Goal: Transaction & Acquisition: Subscribe to service/newsletter

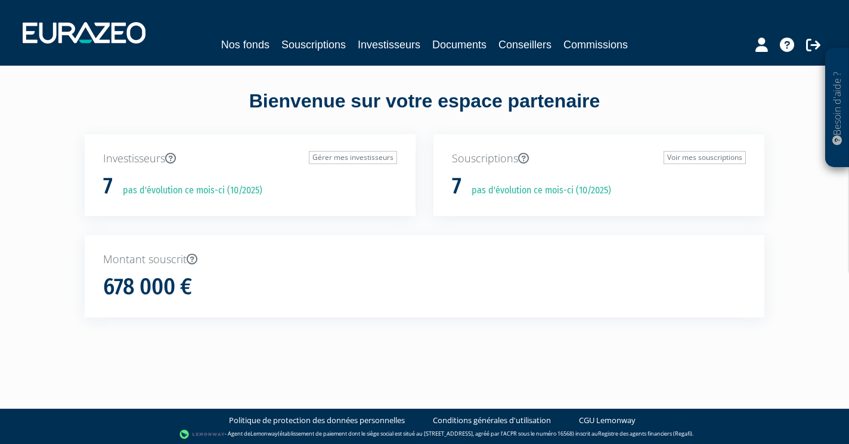
click at [467, 39] on link "Documents" at bounding box center [459, 44] width 54 height 17
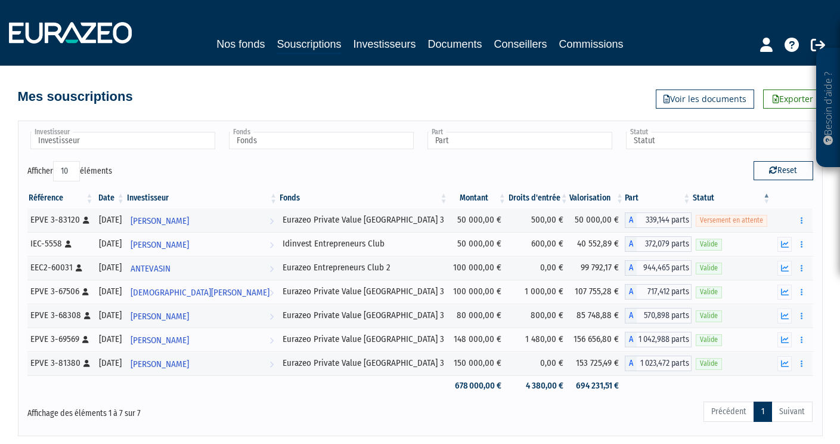
click at [243, 47] on link "Nos fonds" at bounding box center [240, 44] width 48 height 17
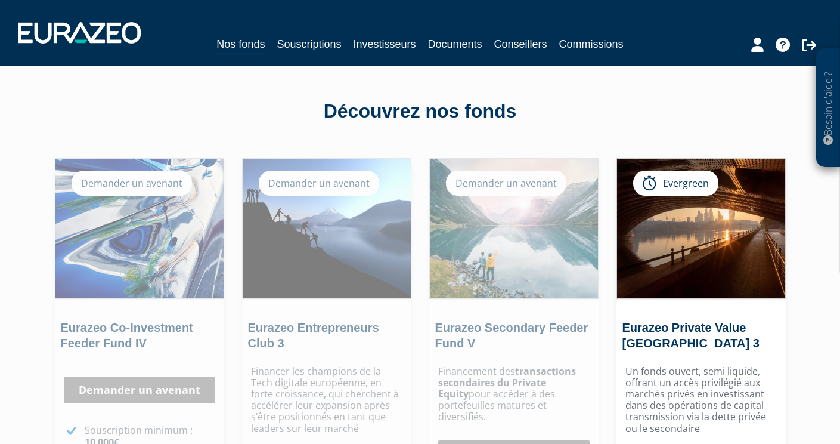
click at [754, 46] on icon at bounding box center [757, 45] width 13 height 14
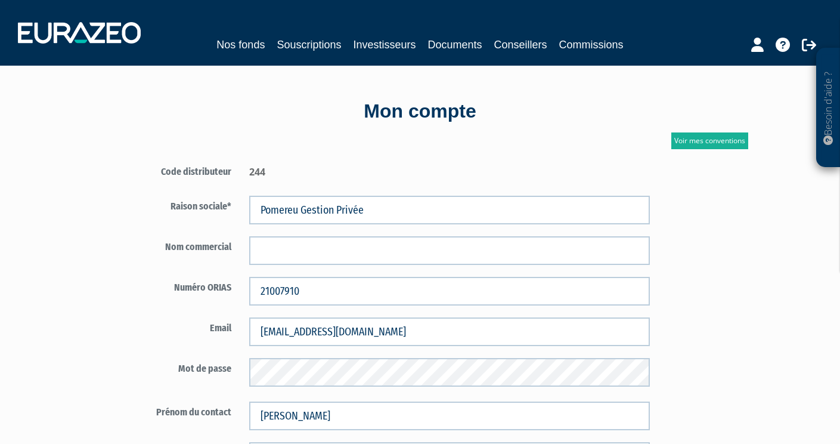
click at [313, 39] on link "Souscriptions" at bounding box center [309, 44] width 64 height 17
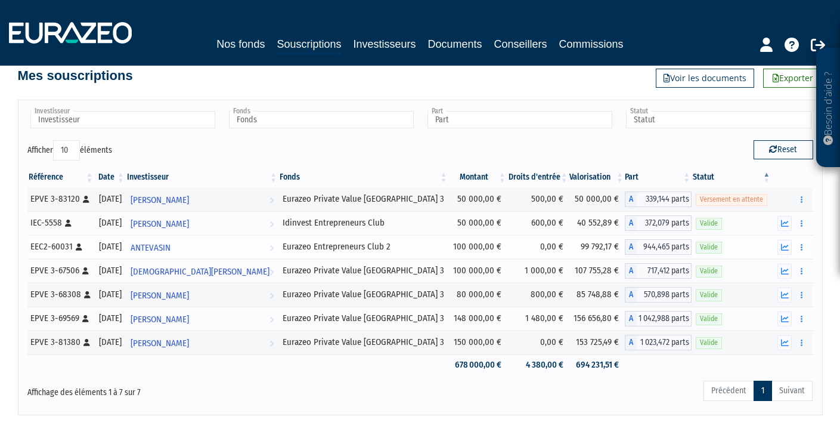
scroll to position [33, 0]
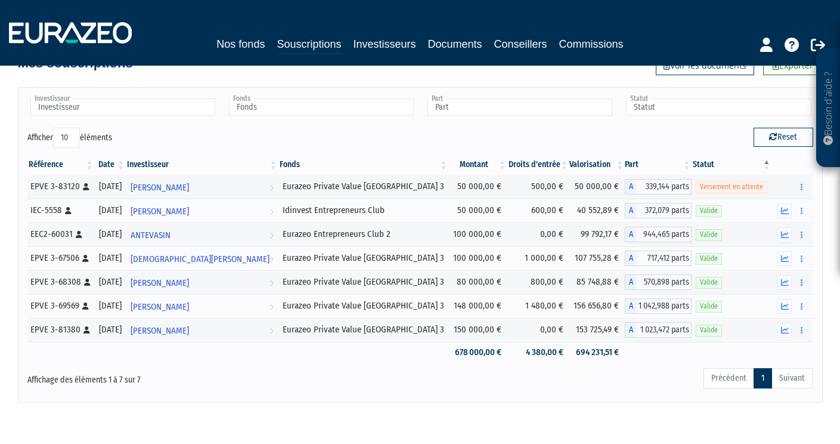
click at [795, 372] on ul "Précédent 1 Suivant" at bounding box center [757, 378] width 109 height 20
click at [790, 376] on ul "Précédent 1 Suivant" at bounding box center [757, 378] width 109 height 20
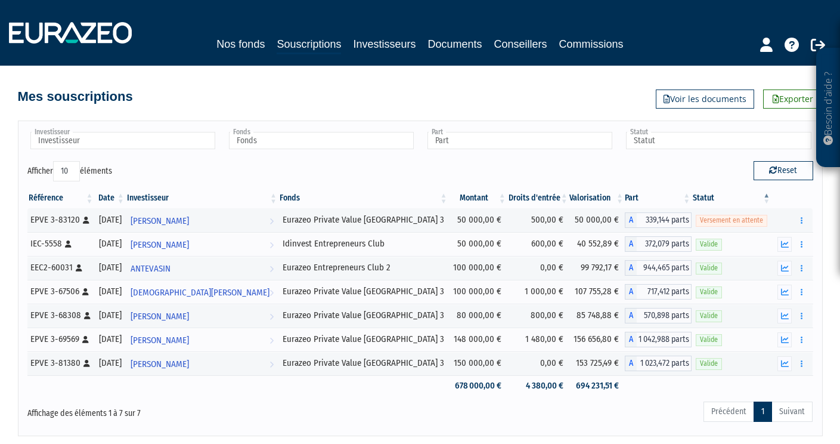
click at [600, 46] on link "Commissions" at bounding box center [591, 44] width 64 height 17
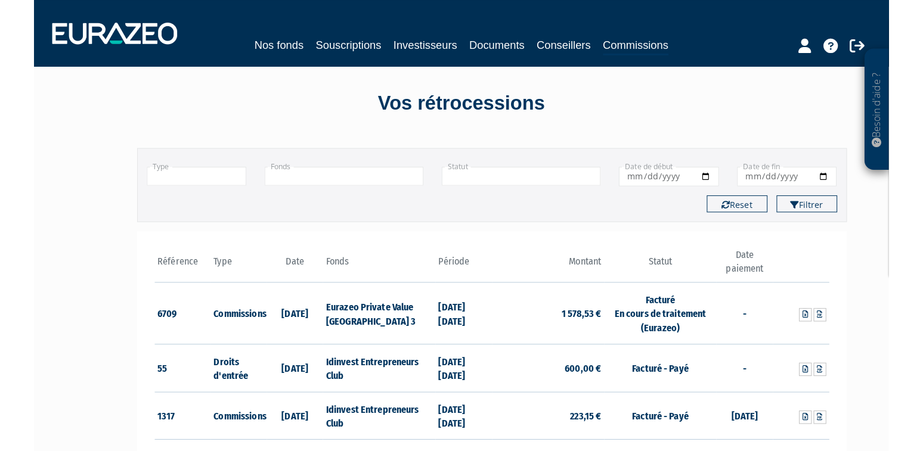
scroll to position [87, 0]
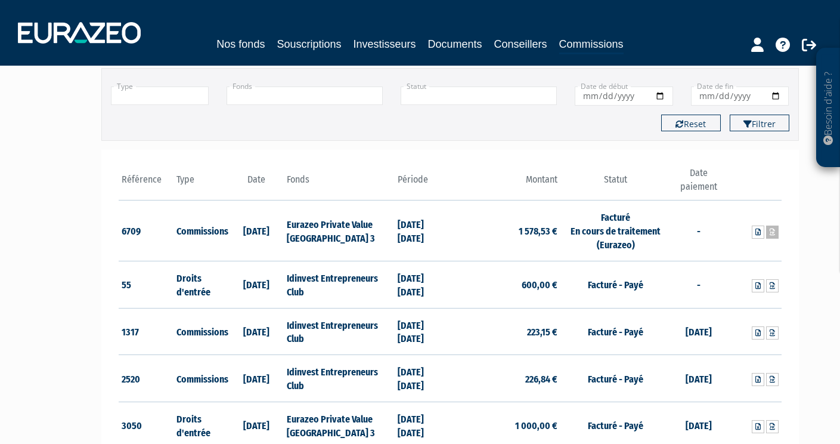
click at [772, 231] on icon at bounding box center [772, 231] width 5 height 7
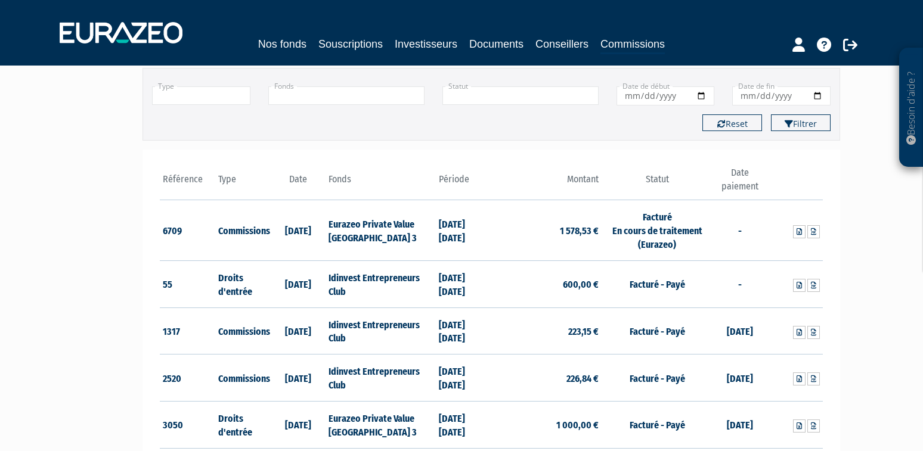
scroll to position [0, 0]
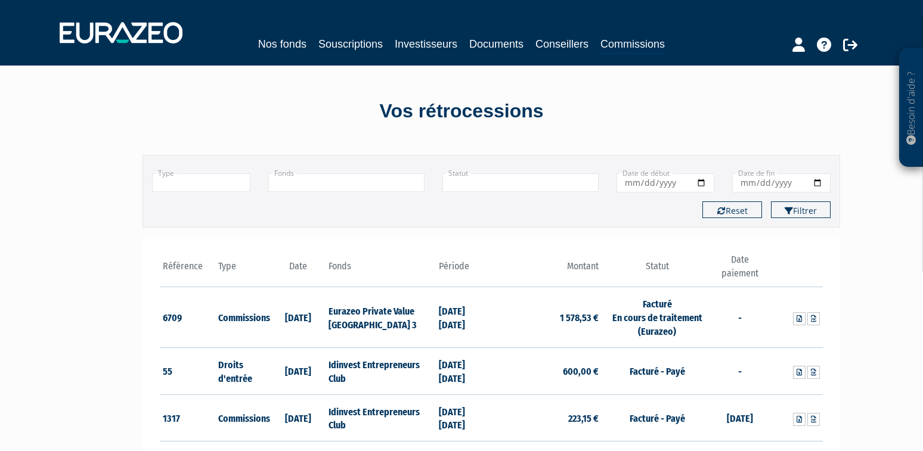
click at [410, 46] on link "Investisseurs" at bounding box center [426, 44] width 63 height 17
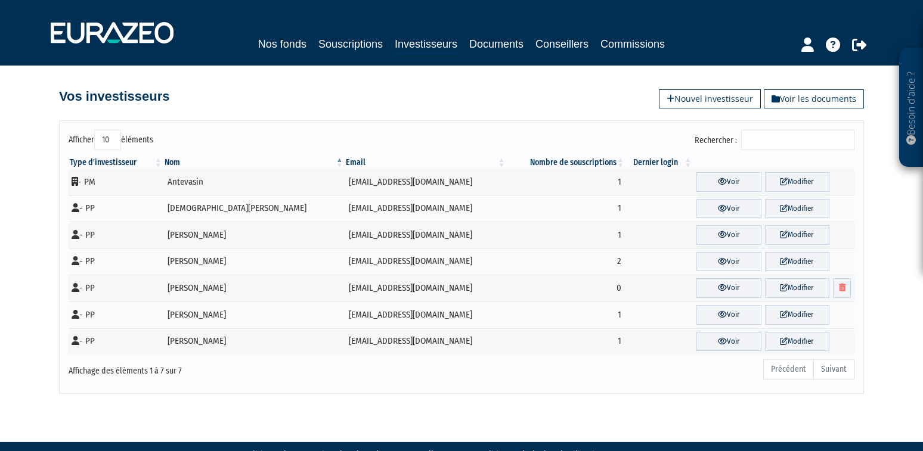
click at [346, 42] on link "Souscriptions" at bounding box center [350, 44] width 64 height 17
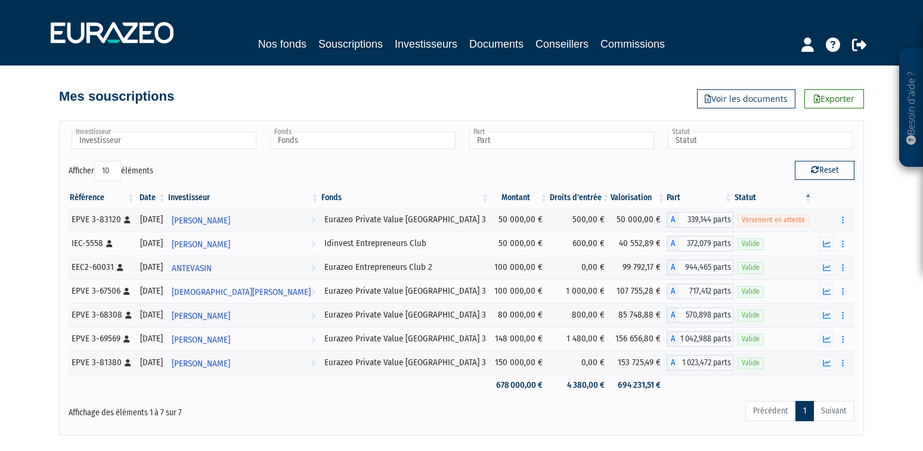
click at [285, 41] on link "Nos fonds" at bounding box center [282, 44] width 48 height 17
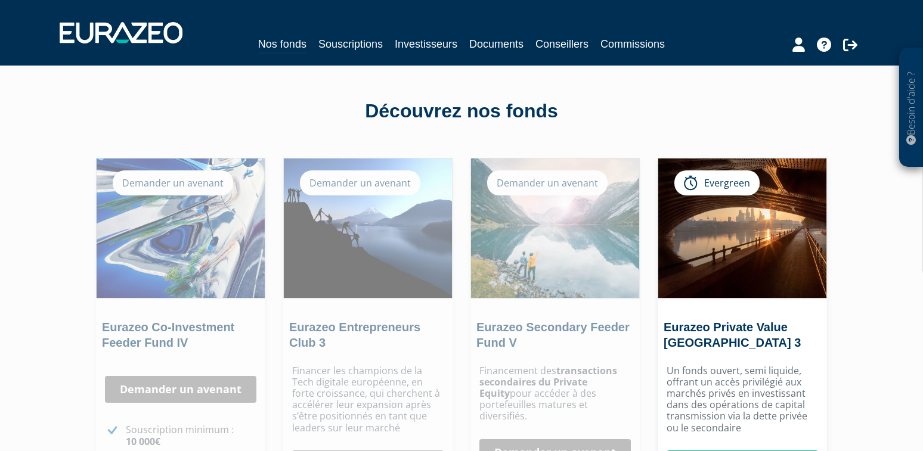
click at [729, 334] on h2 "Eurazeo Private Value [GEOGRAPHIC_DATA] 3" at bounding box center [740, 338] width 154 height 37
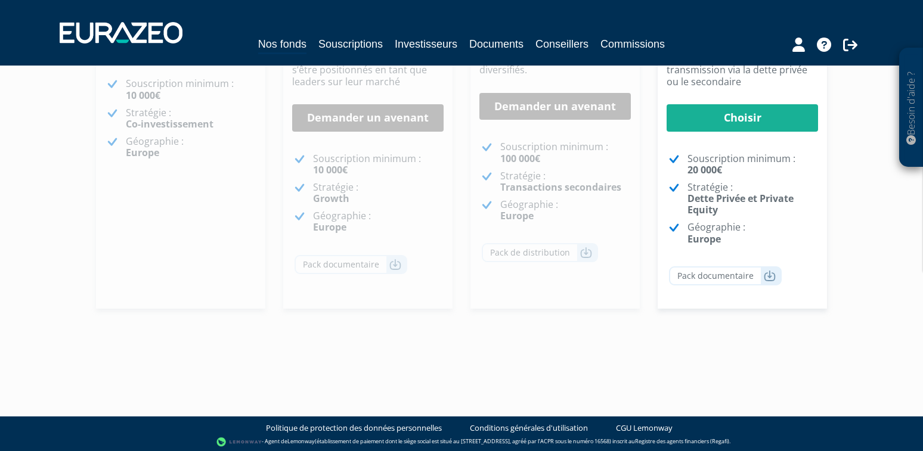
click at [743, 92] on div "Un fonds ouvert, semi liquide, offrant un accès privilégié aux marchés privés e…" at bounding box center [742, 161] width 169 height 296
click at [733, 117] on link "Choisir" at bounding box center [741, 117] width 151 height 27
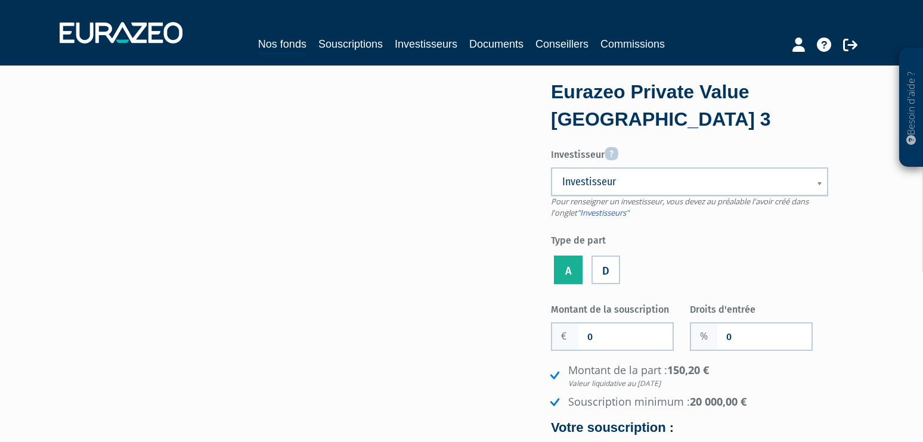
click at [661, 46] on link "Commissions" at bounding box center [632, 44] width 64 height 17
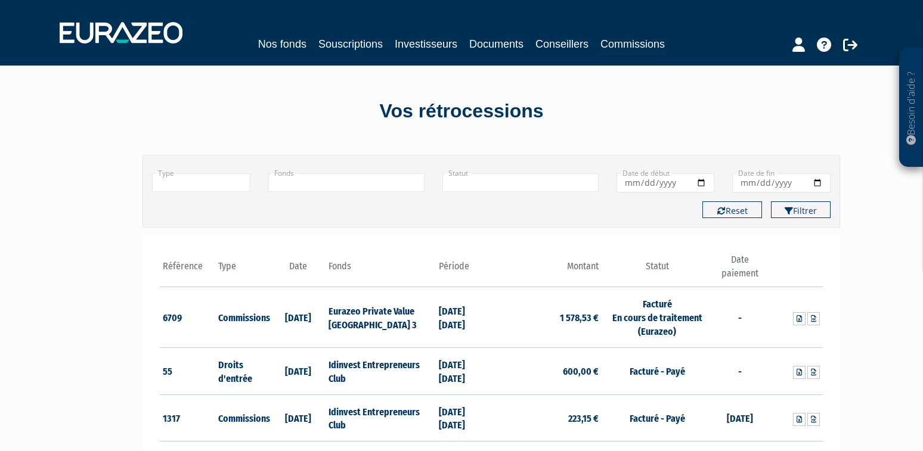
click at [422, 44] on link "Investisseurs" at bounding box center [426, 44] width 63 height 17
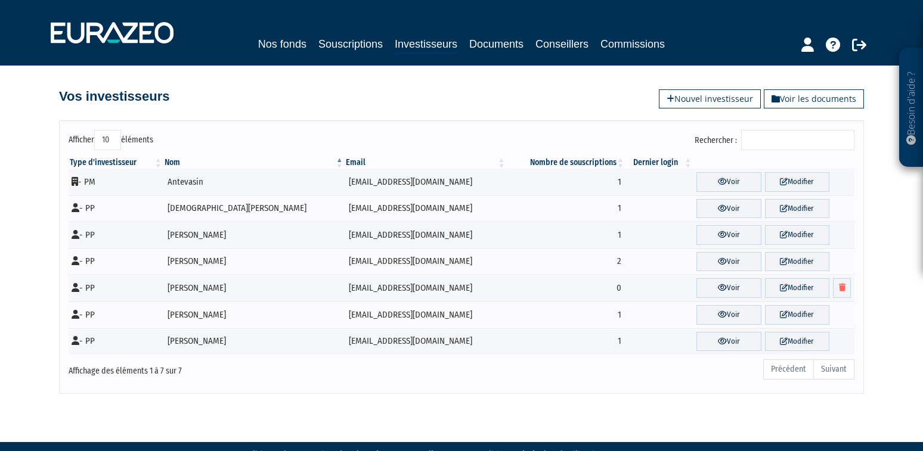
click at [352, 44] on link "Souscriptions" at bounding box center [350, 44] width 64 height 17
